Goal: Transaction & Acquisition: Purchase product/service

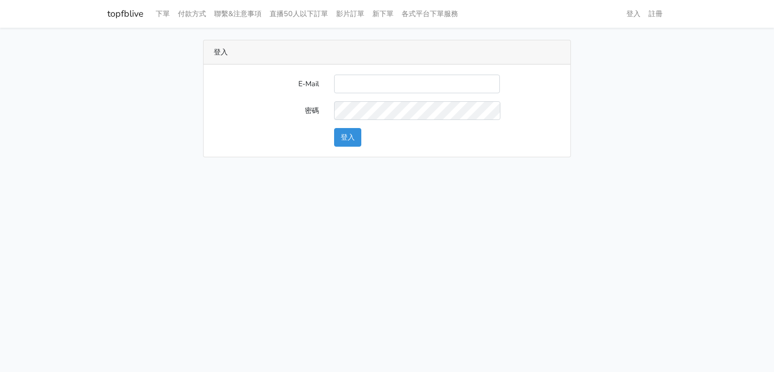
click at [365, 83] on input "E-Mail" at bounding box center [417, 84] width 166 height 19
type input "g07231987@gmail.com"
click at [342, 136] on button "登入" at bounding box center [347, 137] width 27 height 19
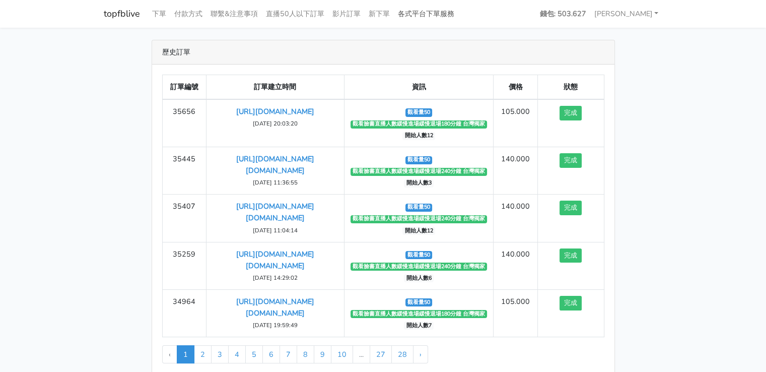
click at [419, 10] on link "各式平台下單服務" at bounding box center [426, 14] width 64 height 20
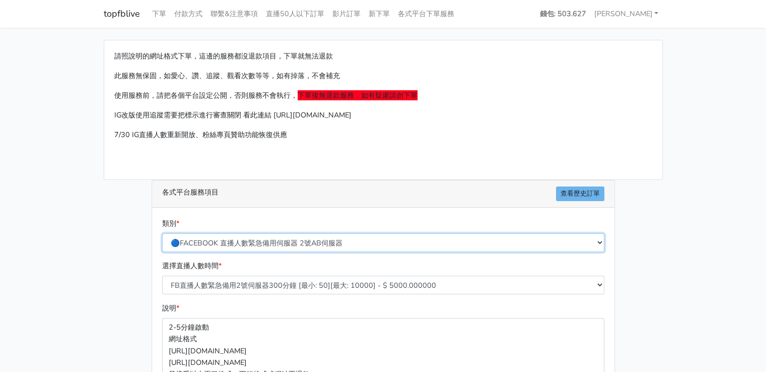
click at [235, 246] on select "🔵FACEBOOK 直播人數緊急備用伺服器 2號AB伺服器 🔵FACEBOOK 網軍專用貼文留言 安全保密 🔵9/30 FACEBOOK 直播人數緩慢進場緩慢…" at bounding box center [383, 242] width 442 height 19
select select "🔵9/30 FACEBOOK 直播人數緩慢進場緩慢退場 台灣獨家"
click at [162, 233] on select "🔵FACEBOOK 直播人數緊急備用伺服器 2號AB伺服器 🔵FACEBOOK 網軍專用貼文留言 安全保密 🔵9/30 FACEBOOK 直播人數緩慢進場緩慢…" at bounding box center [383, 242] width 442 height 19
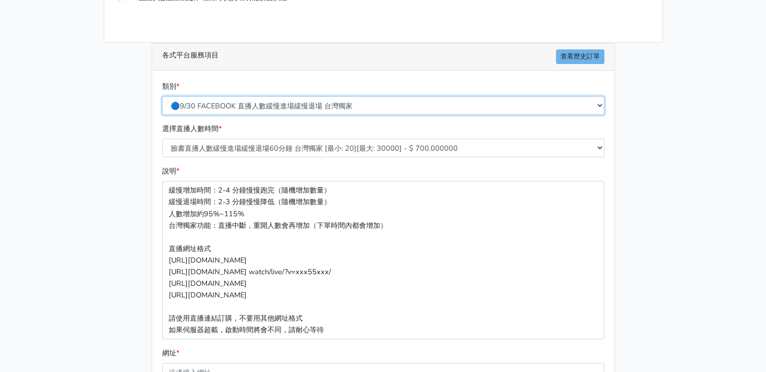
scroll to position [151, 0]
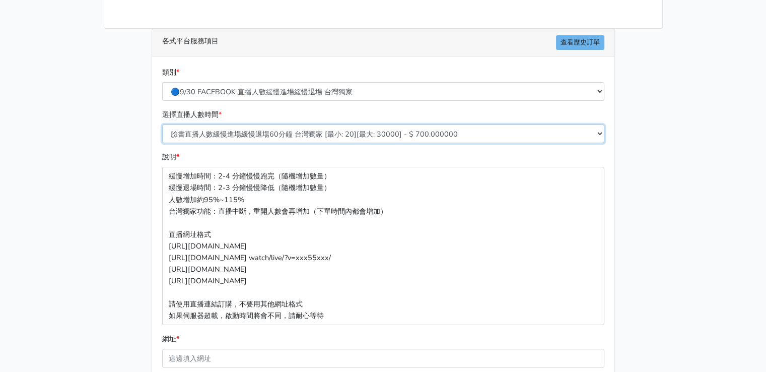
click at [290, 128] on select "臉書直播人數緩慢進場緩慢退場60分鐘 台灣獨家 [最小: 20][最大: 30000] - $ 700.000000 臉書直播人數緩慢進場緩慢退場120分鐘 …" at bounding box center [383, 133] width 442 height 19
select select "559"
click at [162, 124] on select "臉書直播人數緩慢進場緩慢退場60分鐘 台灣獨家 [最小: 20][最大: 30000] - $ 700.000000 臉書直播人數緩慢進場緩慢退場120分鐘 …" at bounding box center [383, 133] width 442 height 19
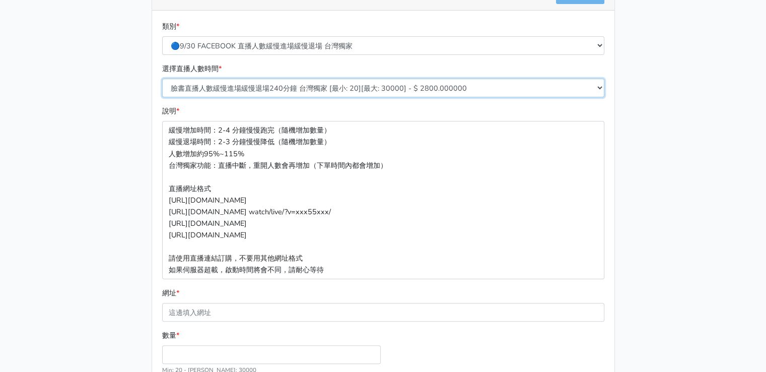
scroll to position [290, 0]
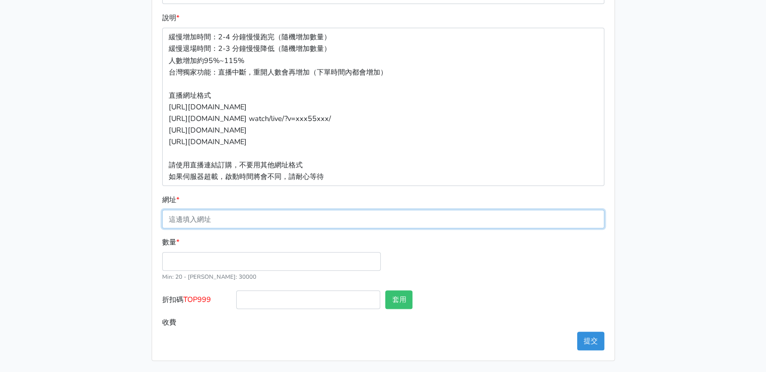
click at [218, 225] on input "網址 *" at bounding box center [383, 219] width 442 height 19
paste input "[URL][DOMAIN_NAME]"
type input "[URL][DOMAIN_NAME]"
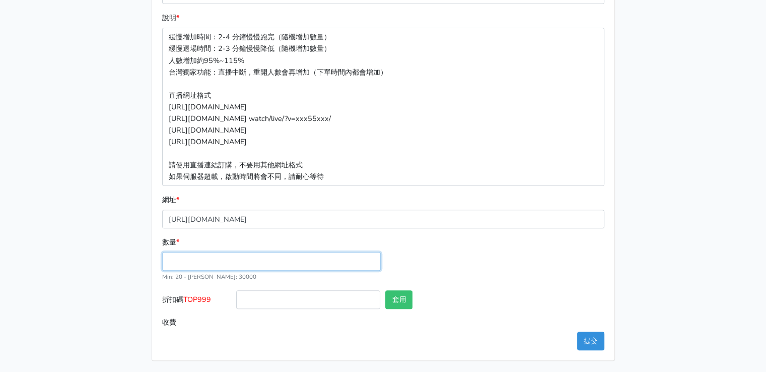
click at [189, 260] on input "數量 *" at bounding box center [271, 261] width 219 height 19
type input "50"
type input "140.000"
click at [459, 256] on div "數量 * 50 Min: 20 - Max: 30000" at bounding box center [383, 263] width 447 height 54
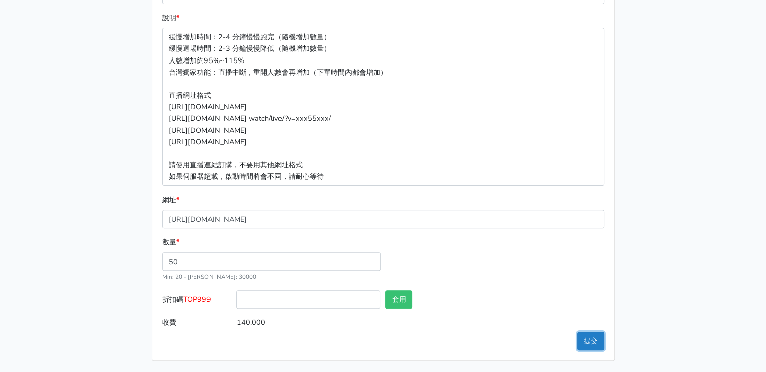
click at [594, 341] on button "提交" at bounding box center [590, 340] width 27 height 19
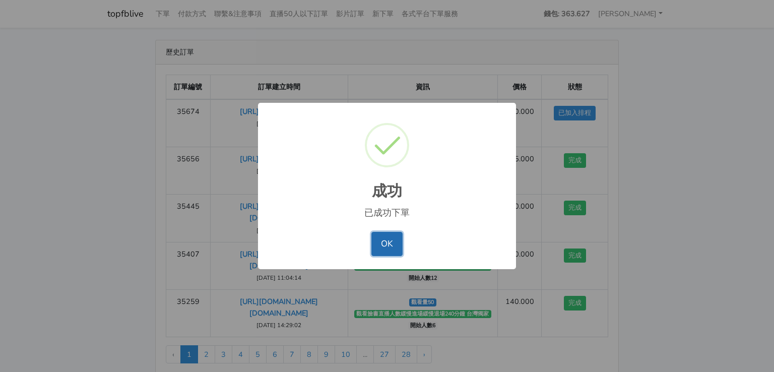
click at [385, 244] on button "OK" at bounding box center [386, 244] width 31 height 24
